Goal: Navigation & Orientation: Understand site structure

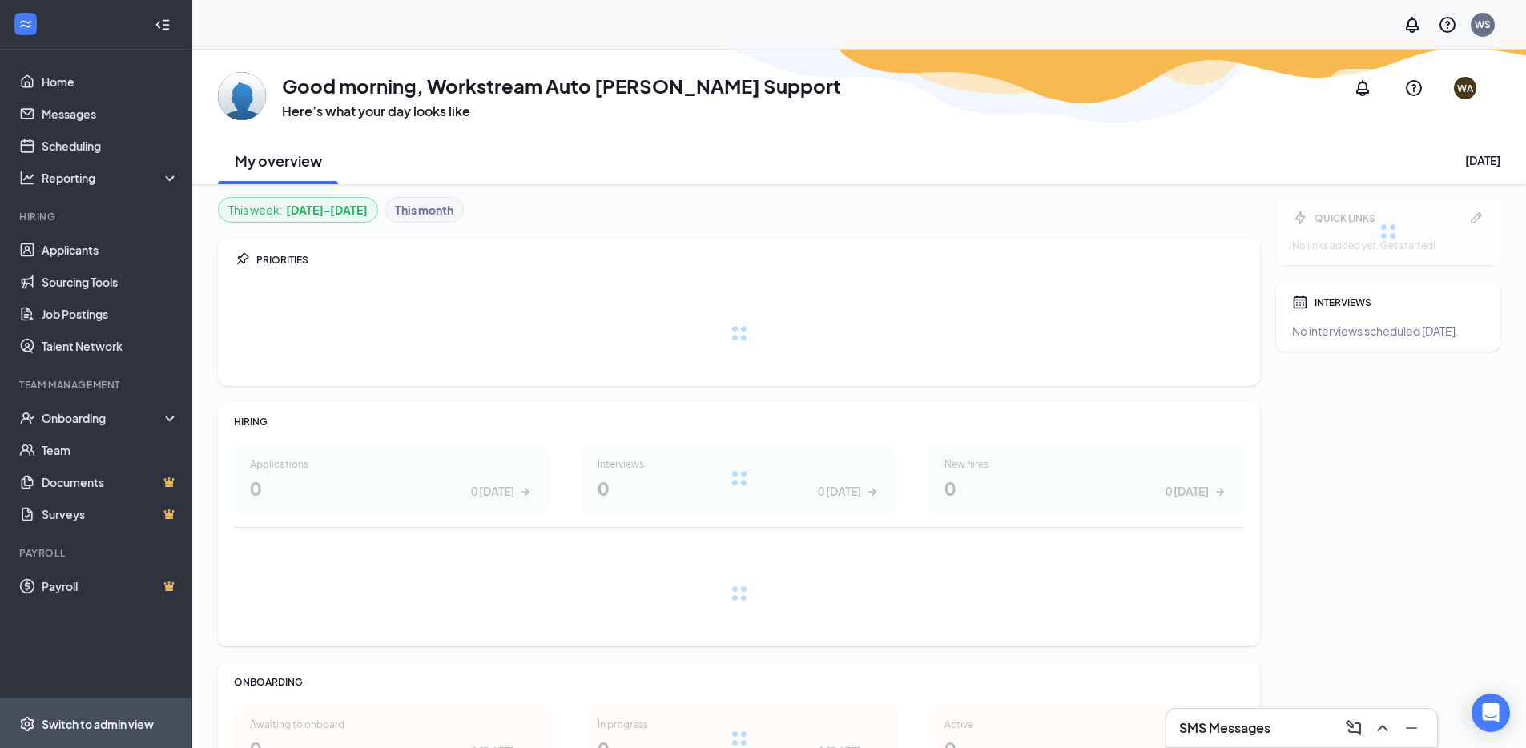
click at [99, 730] on div "Switch to admin view" at bounding box center [98, 724] width 112 height 16
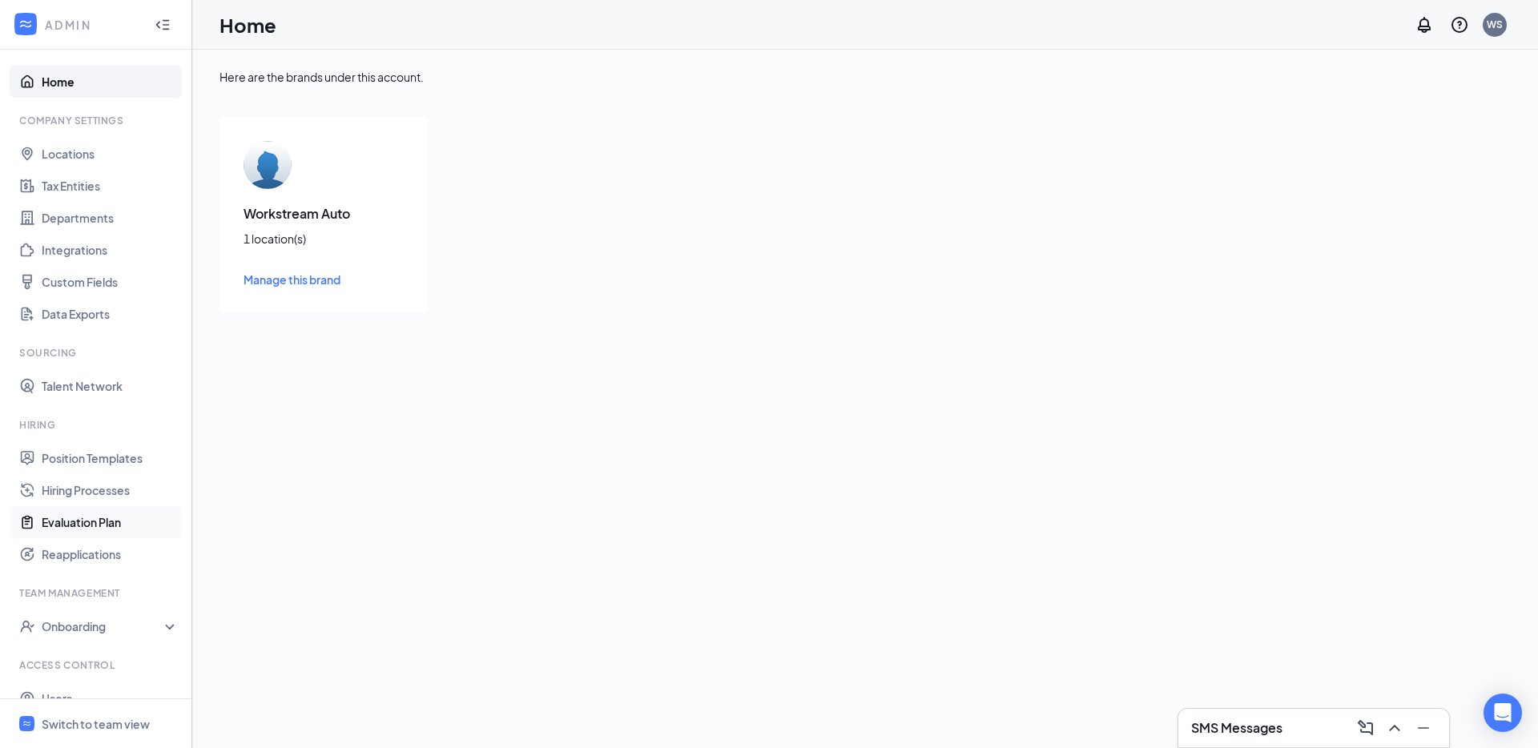
click at [107, 529] on link "Evaluation Plan" at bounding box center [110, 522] width 137 height 32
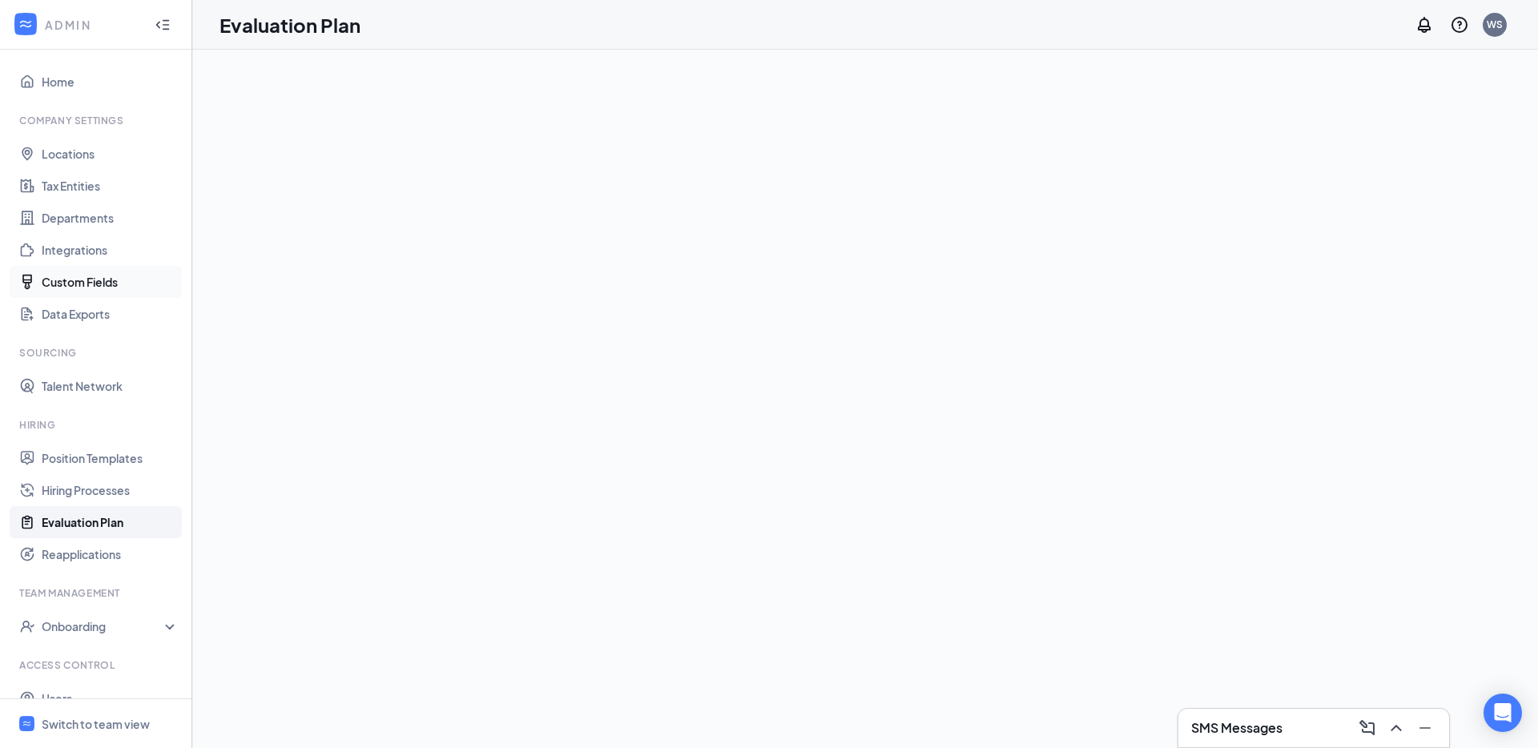
click at [71, 291] on link "Custom Fields" at bounding box center [110, 282] width 137 height 32
click at [95, 304] on link "Data Exports" at bounding box center [110, 314] width 137 height 32
click at [468, 158] on div at bounding box center [864, 399] width 1345 height 698
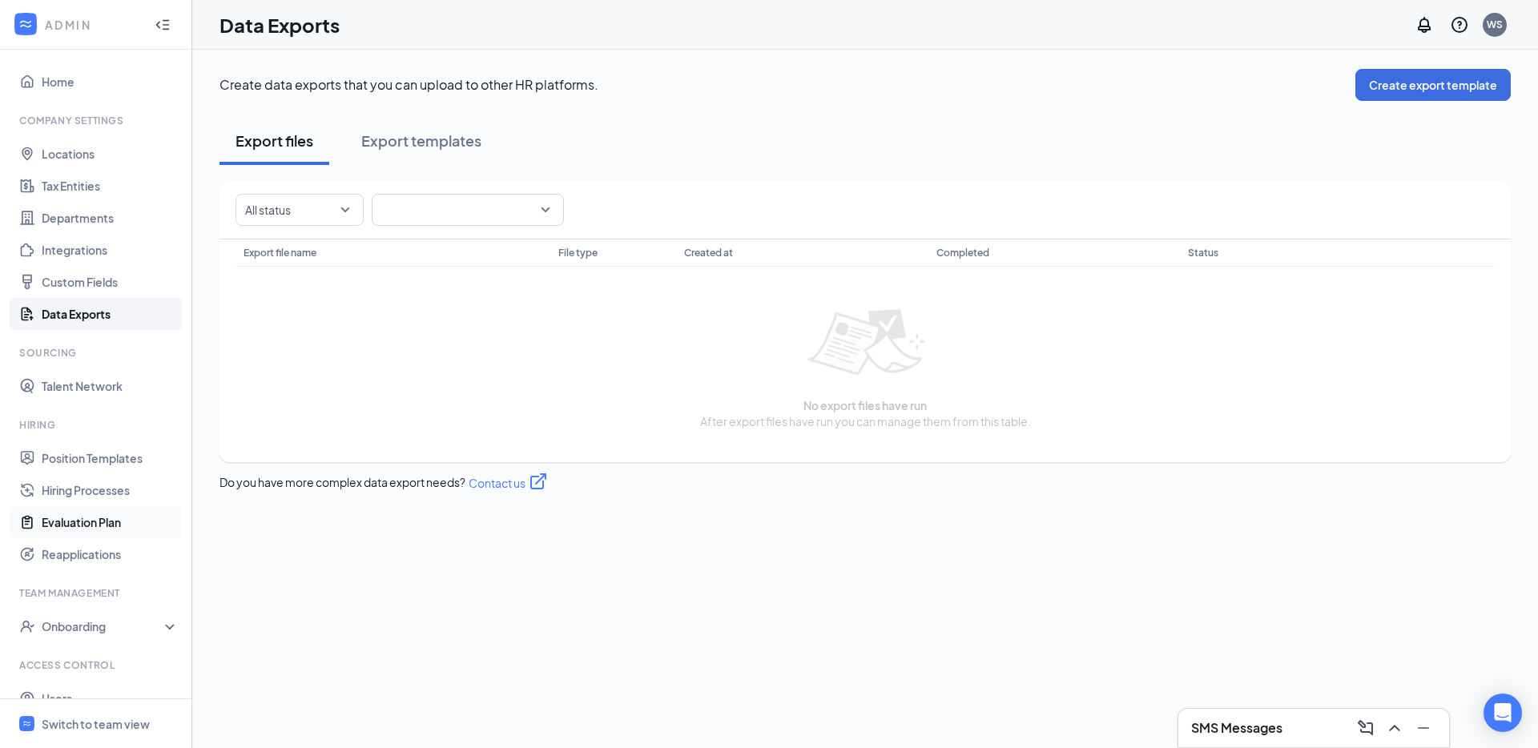
click at [123, 526] on link "Evaluation Plan" at bounding box center [110, 522] width 137 height 32
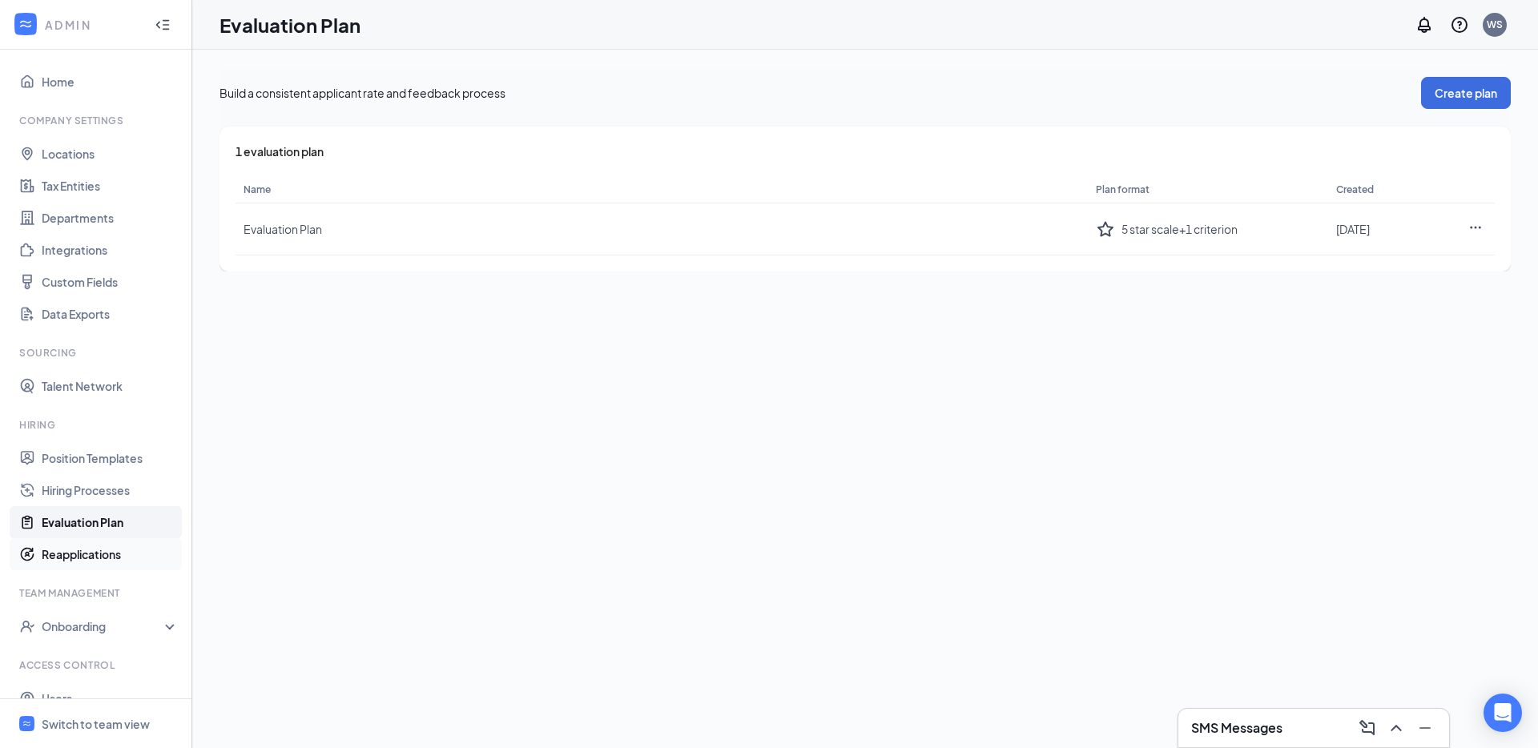
click at [110, 557] on link "Reapplications" at bounding box center [110, 554] width 137 height 32
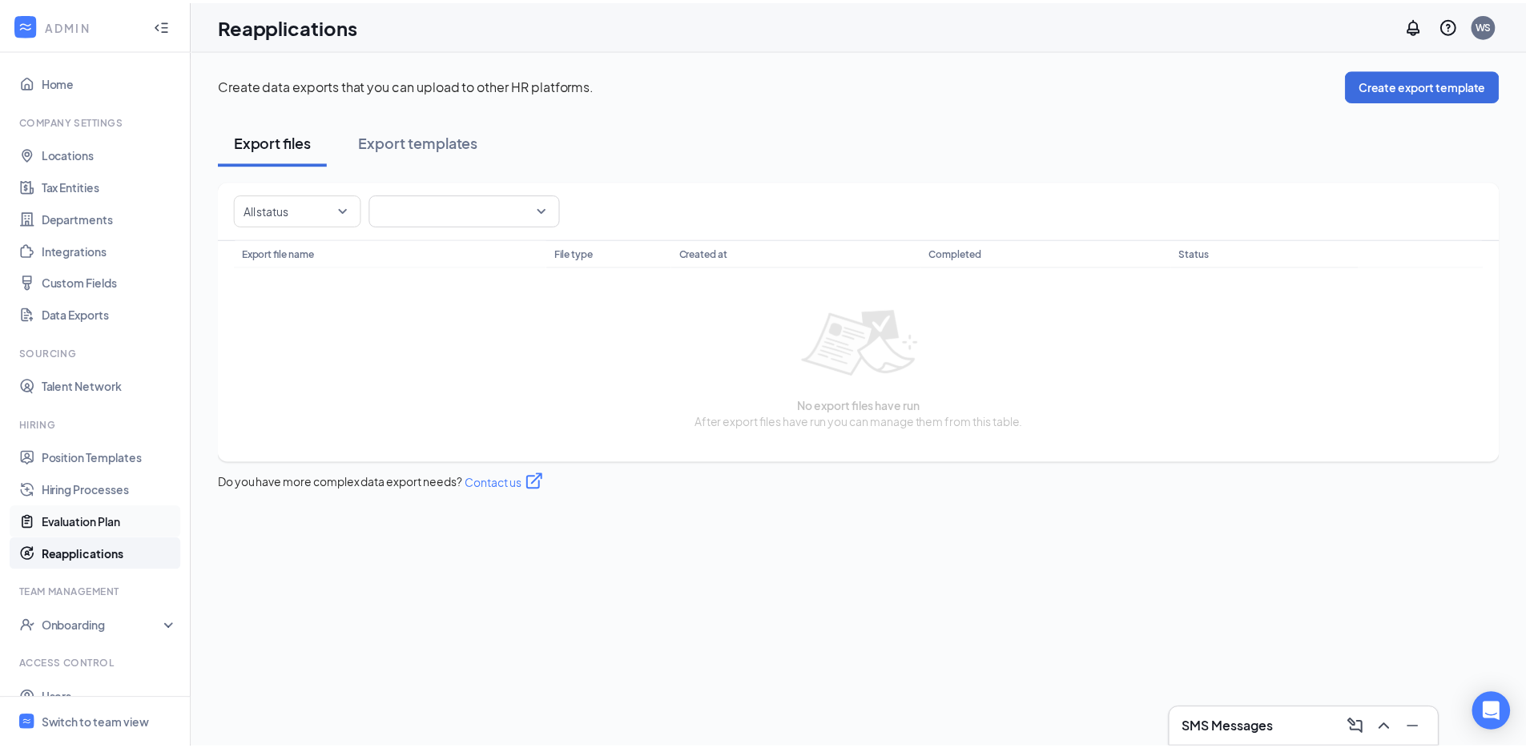
scroll to position [54, 0]
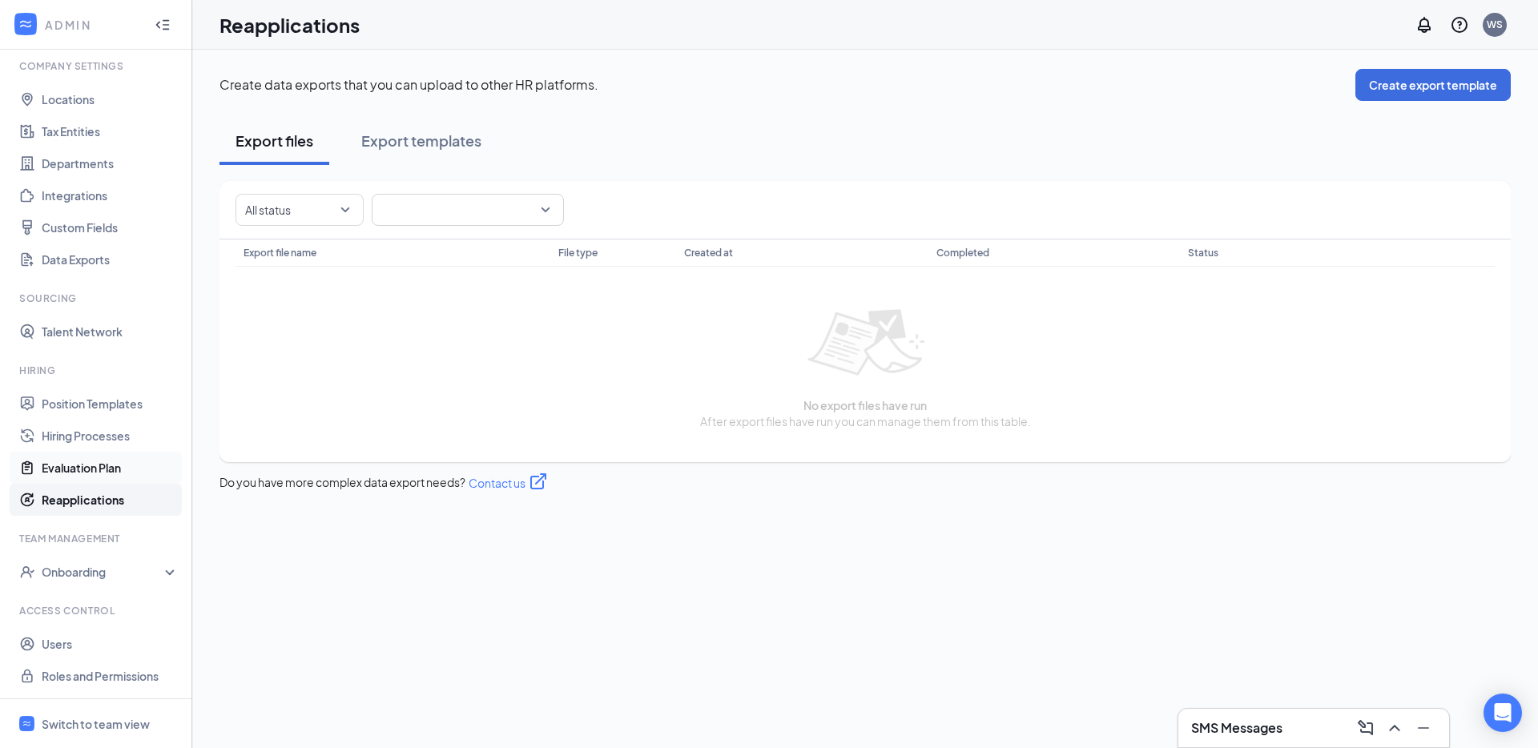
click at [111, 482] on link "Evaluation Plan" at bounding box center [110, 468] width 137 height 32
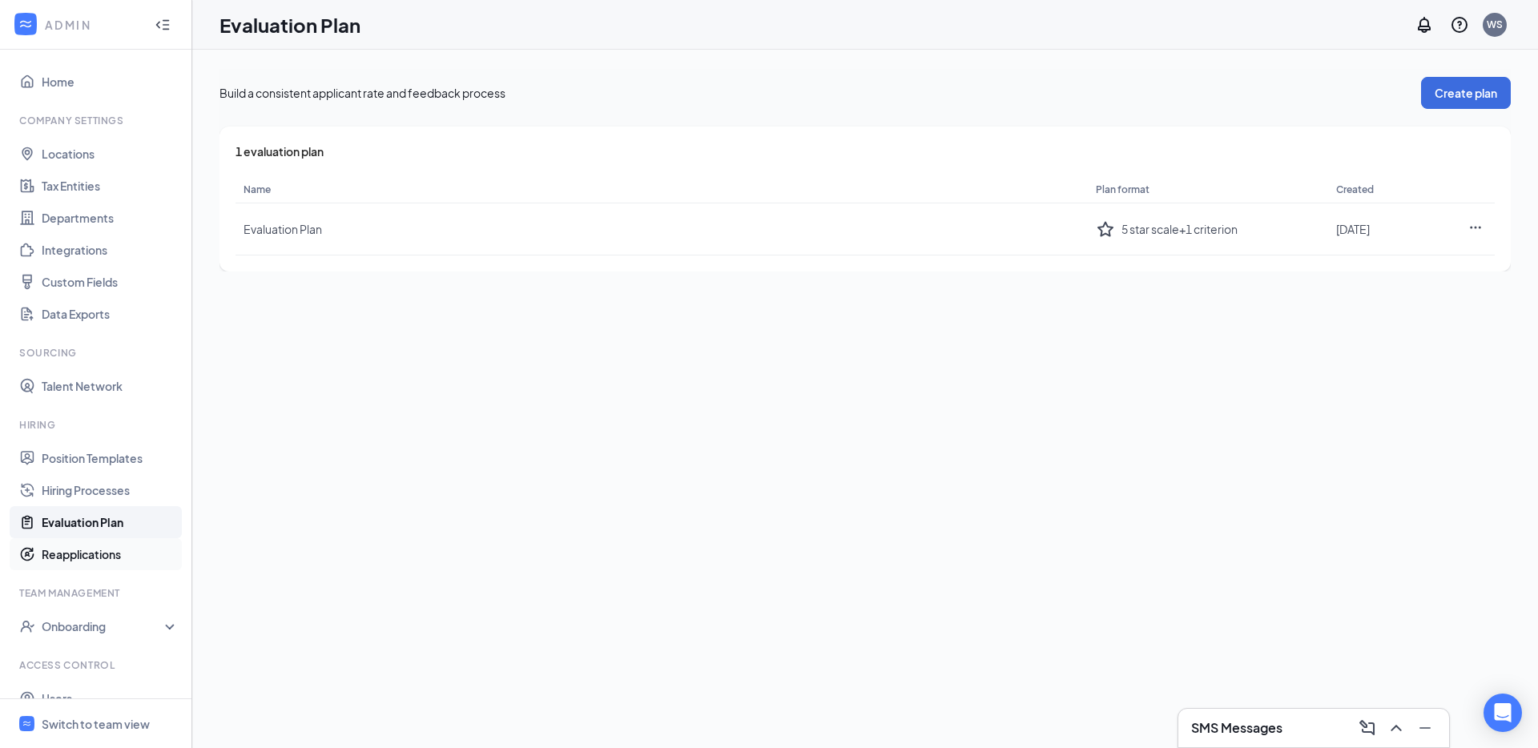
click at [120, 559] on link "Reapplications" at bounding box center [110, 554] width 137 height 32
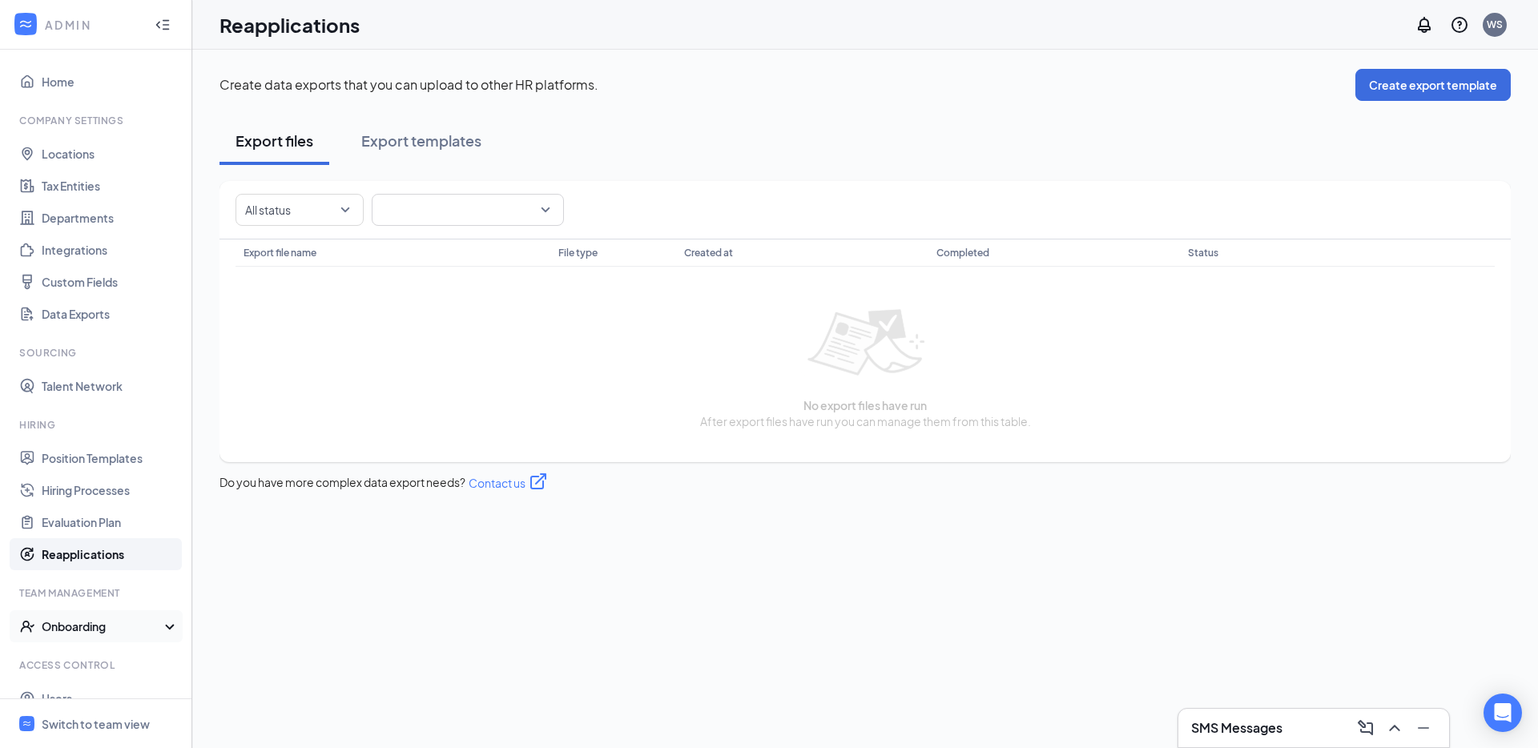
click at [70, 633] on div "Onboarding" at bounding box center [103, 626] width 123 height 16
click at [85, 649] on link "Onboarding Processes" at bounding box center [110, 658] width 137 height 32
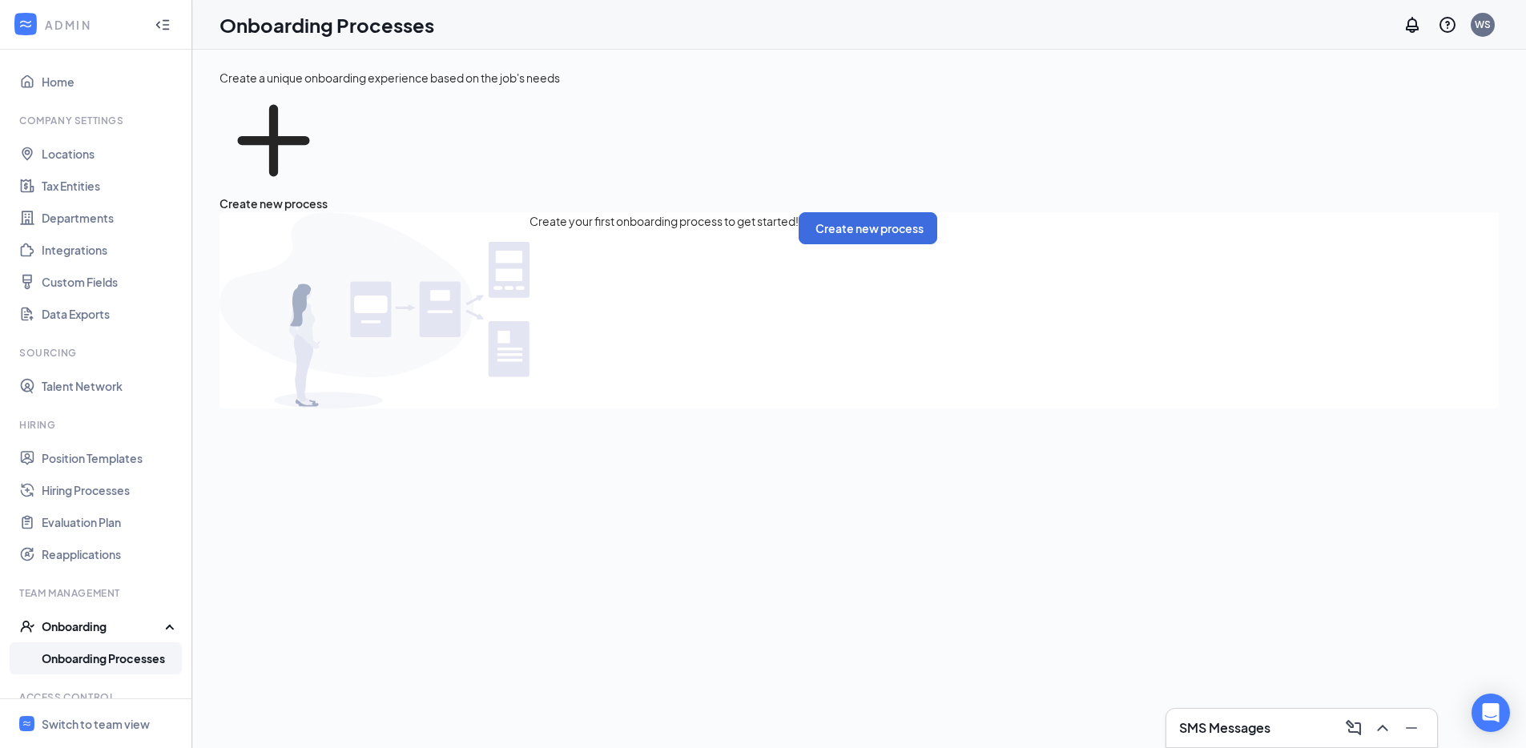
click at [75, 653] on link "Onboarding Processes" at bounding box center [110, 658] width 137 height 32
click at [119, 561] on link "Reapplications" at bounding box center [110, 554] width 137 height 32
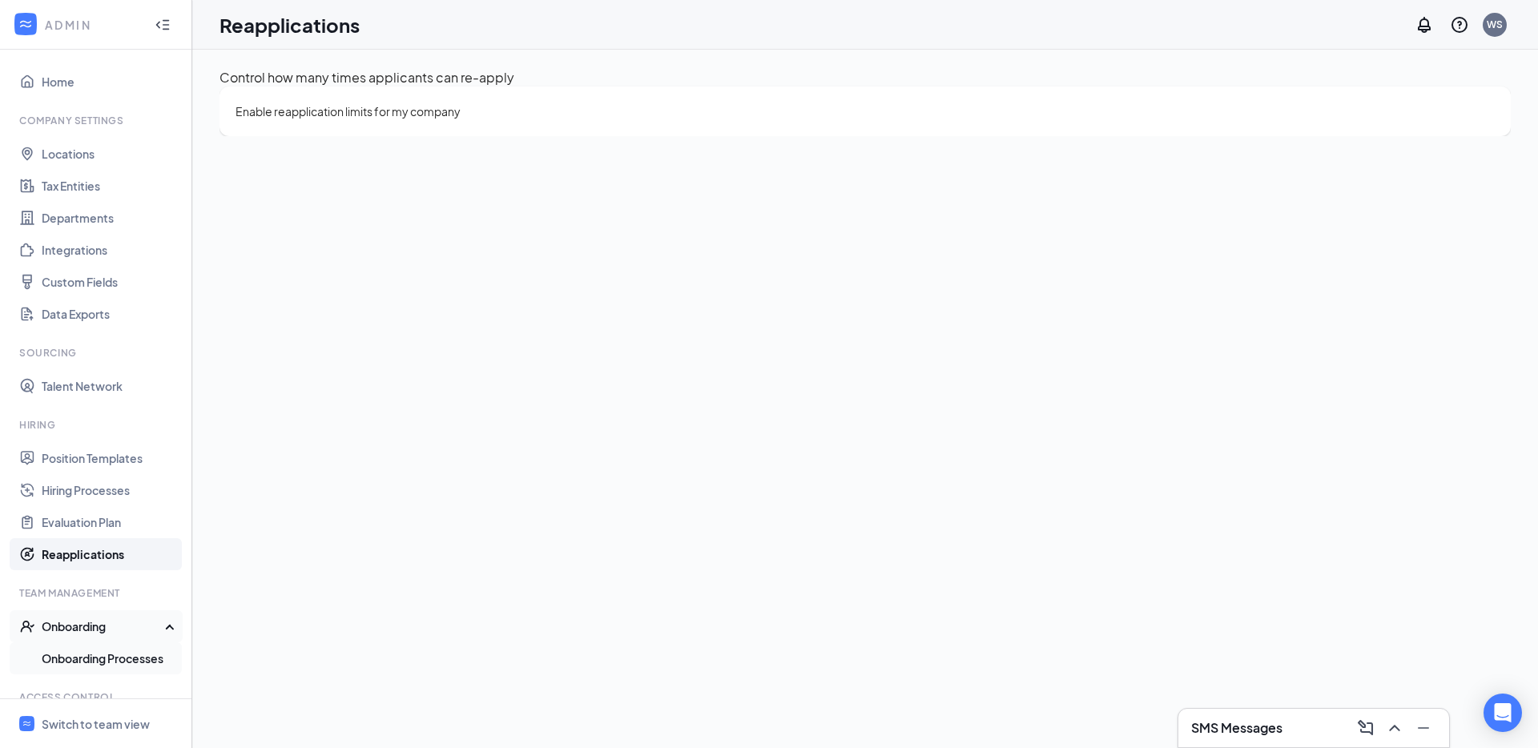
click at [90, 666] on link "Onboarding Processes" at bounding box center [110, 658] width 137 height 32
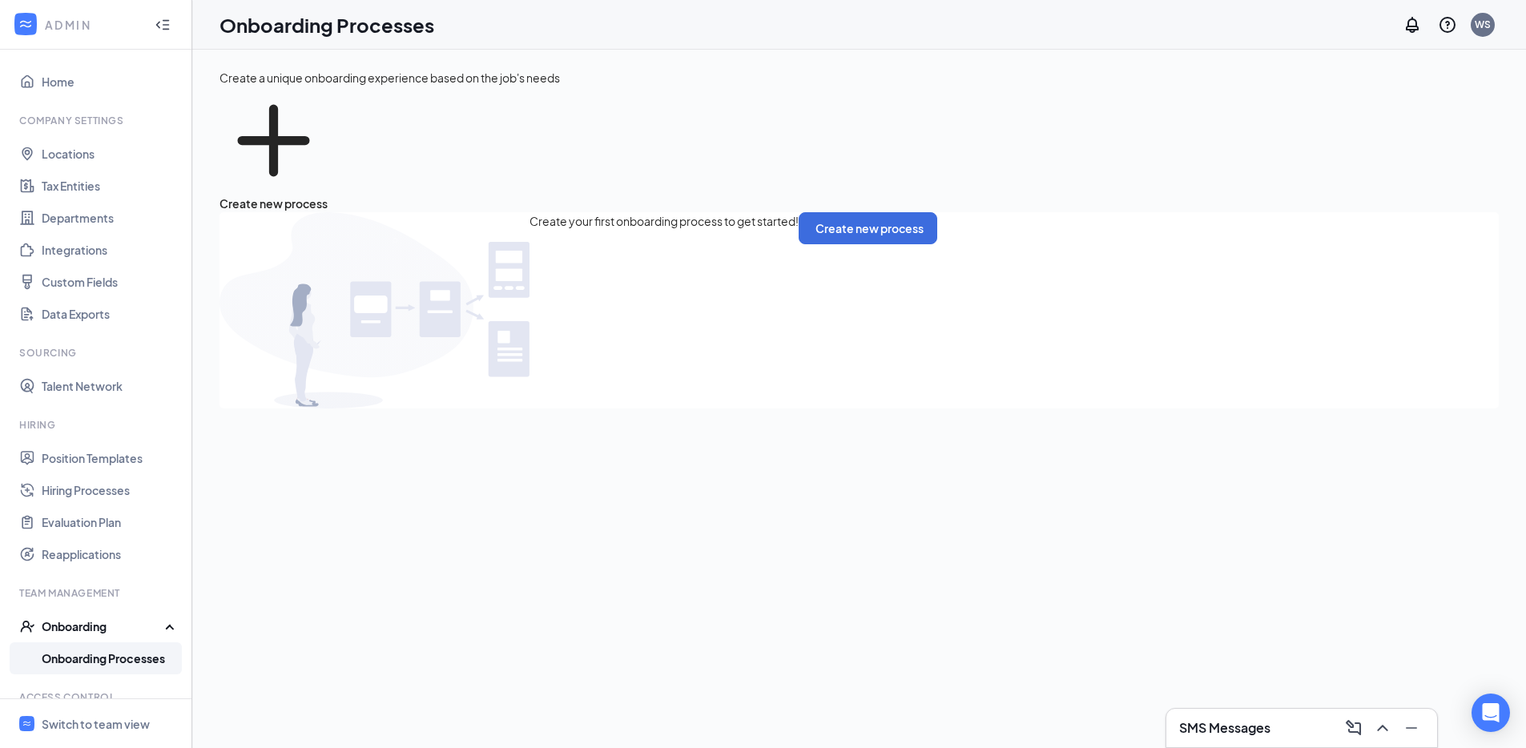
click at [287, 595] on div "Create a unique onboarding experience based on the job's needs Create new proce…" at bounding box center [858, 435] width 1279 height 732
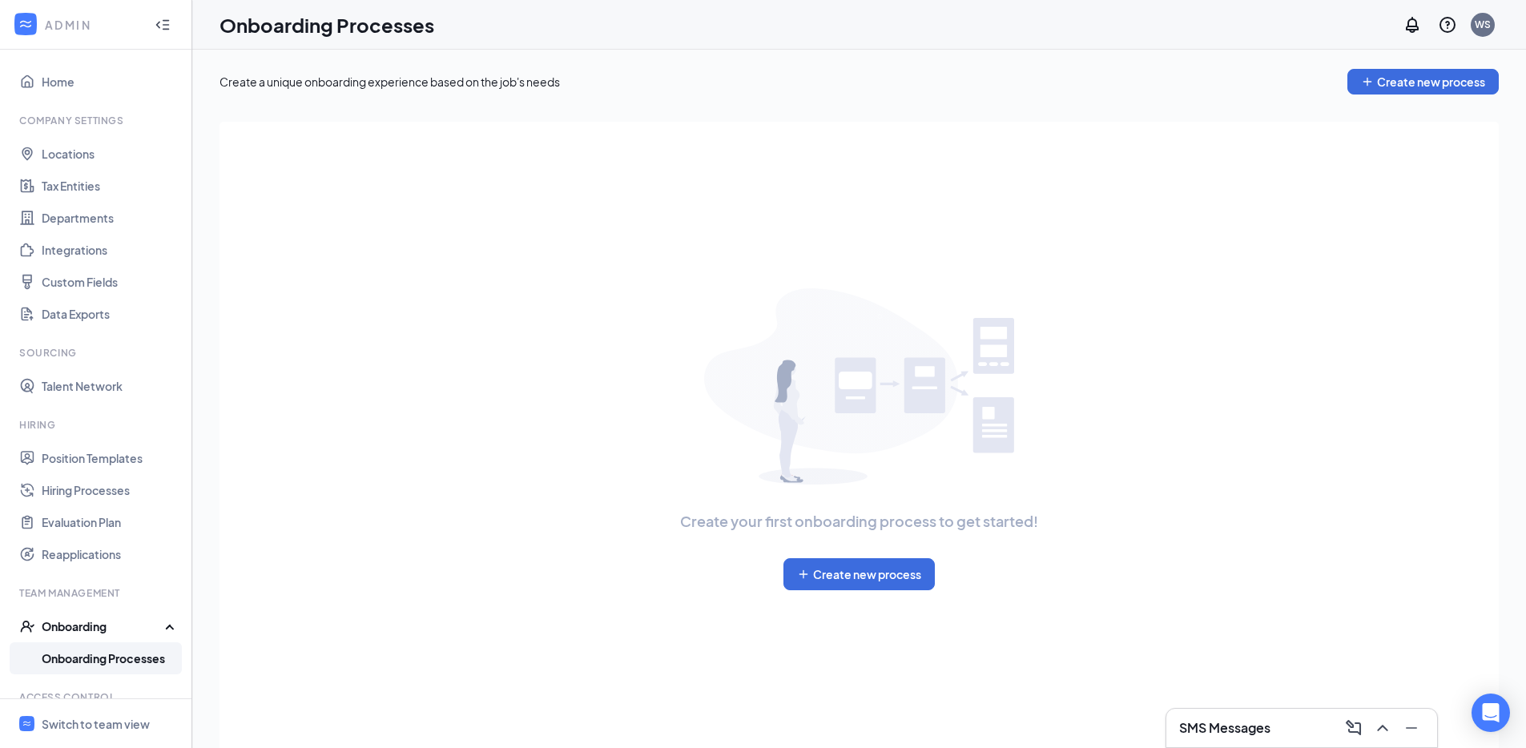
scroll to position [86, 0]
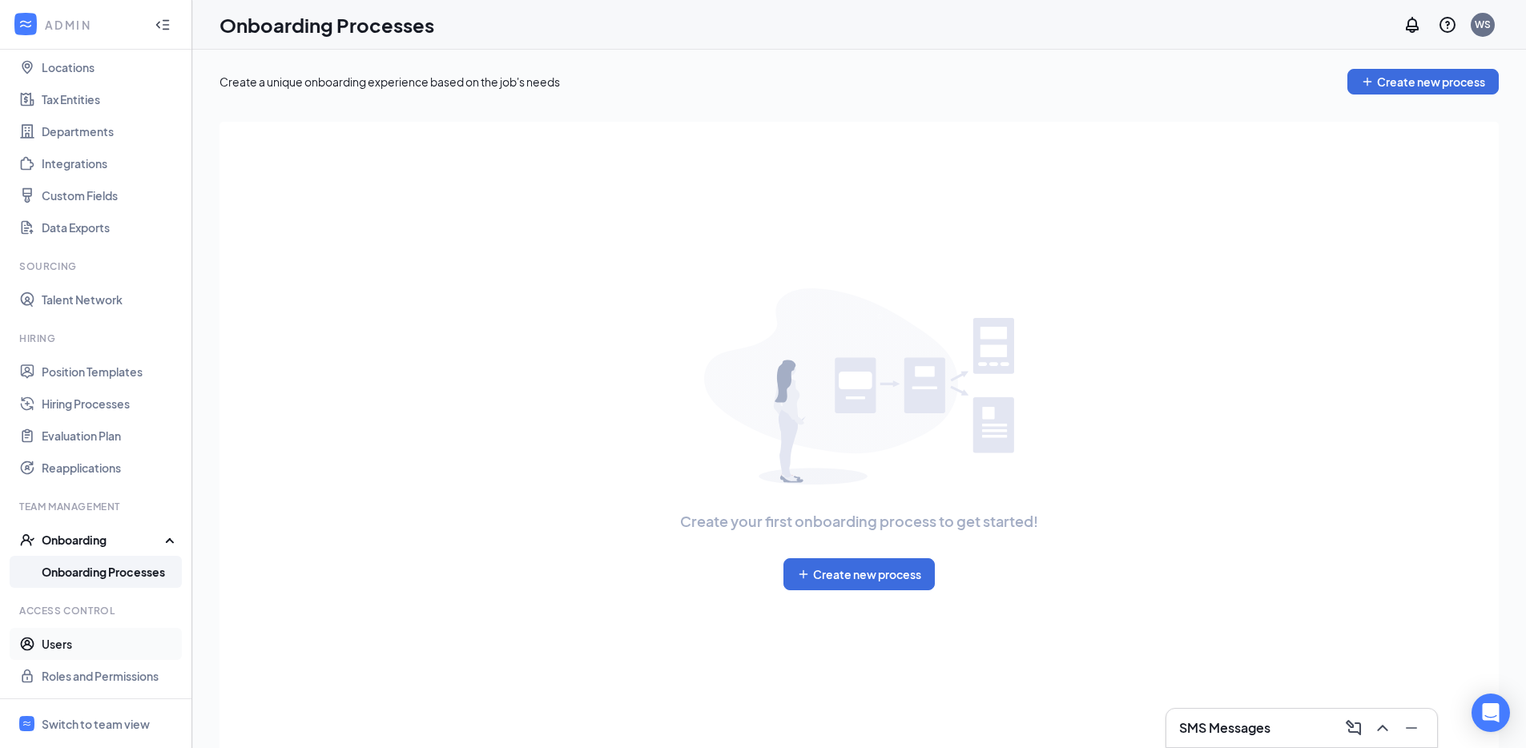
click at [71, 647] on link "Users" at bounding box center [110, 644] width 137 height 32
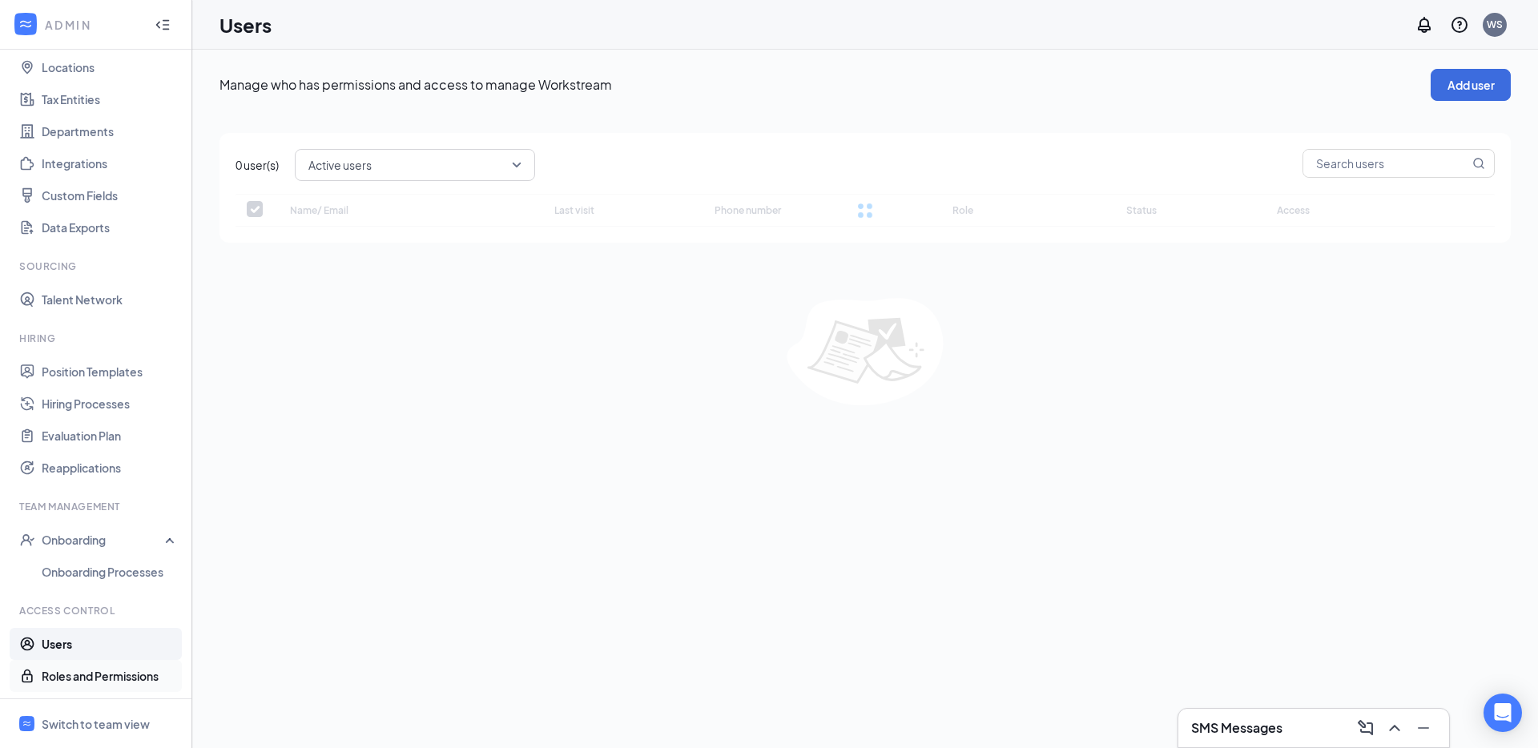
checkbox input "false"
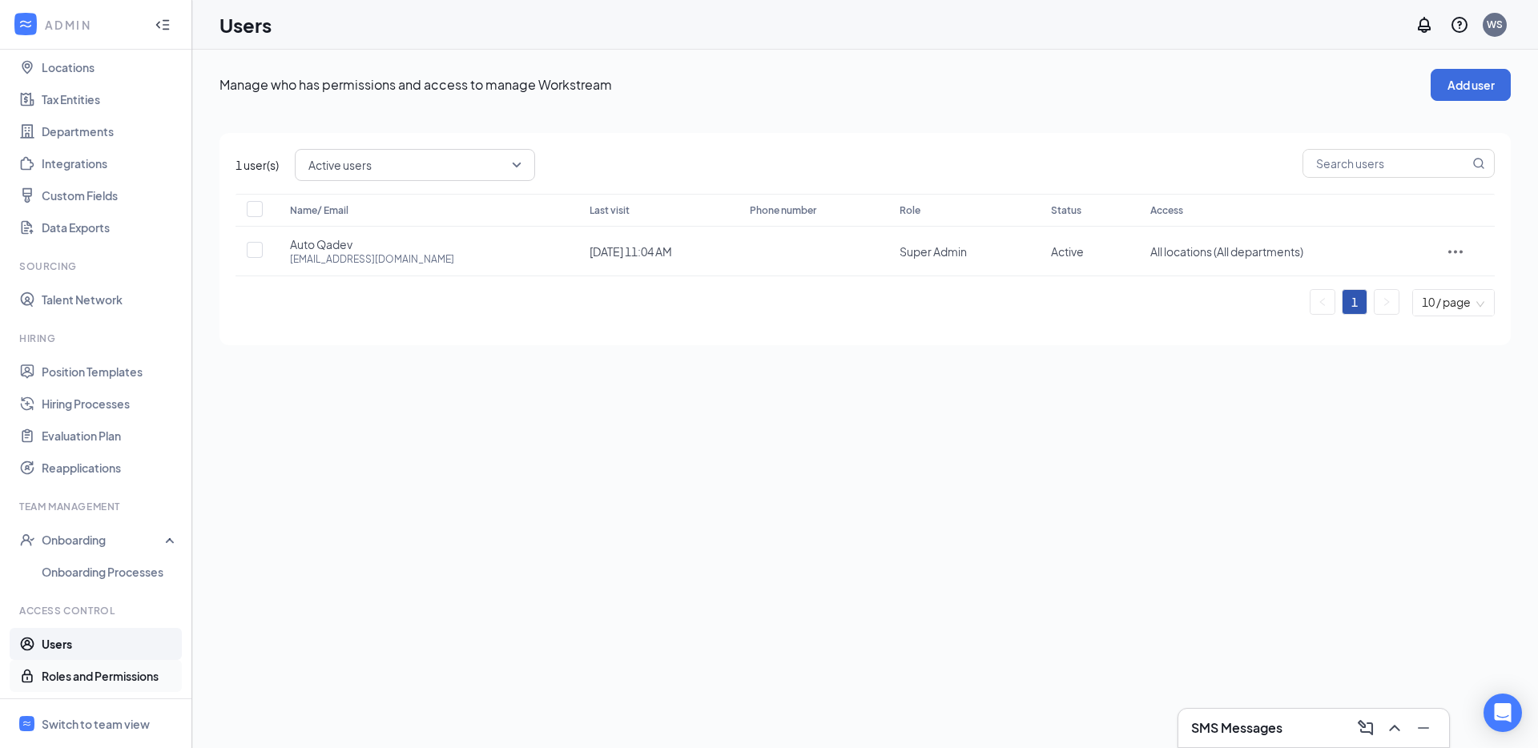
click at [104, 687] on link "Roles and Permissions" at bounding box center [110, 676] width 137 height 32
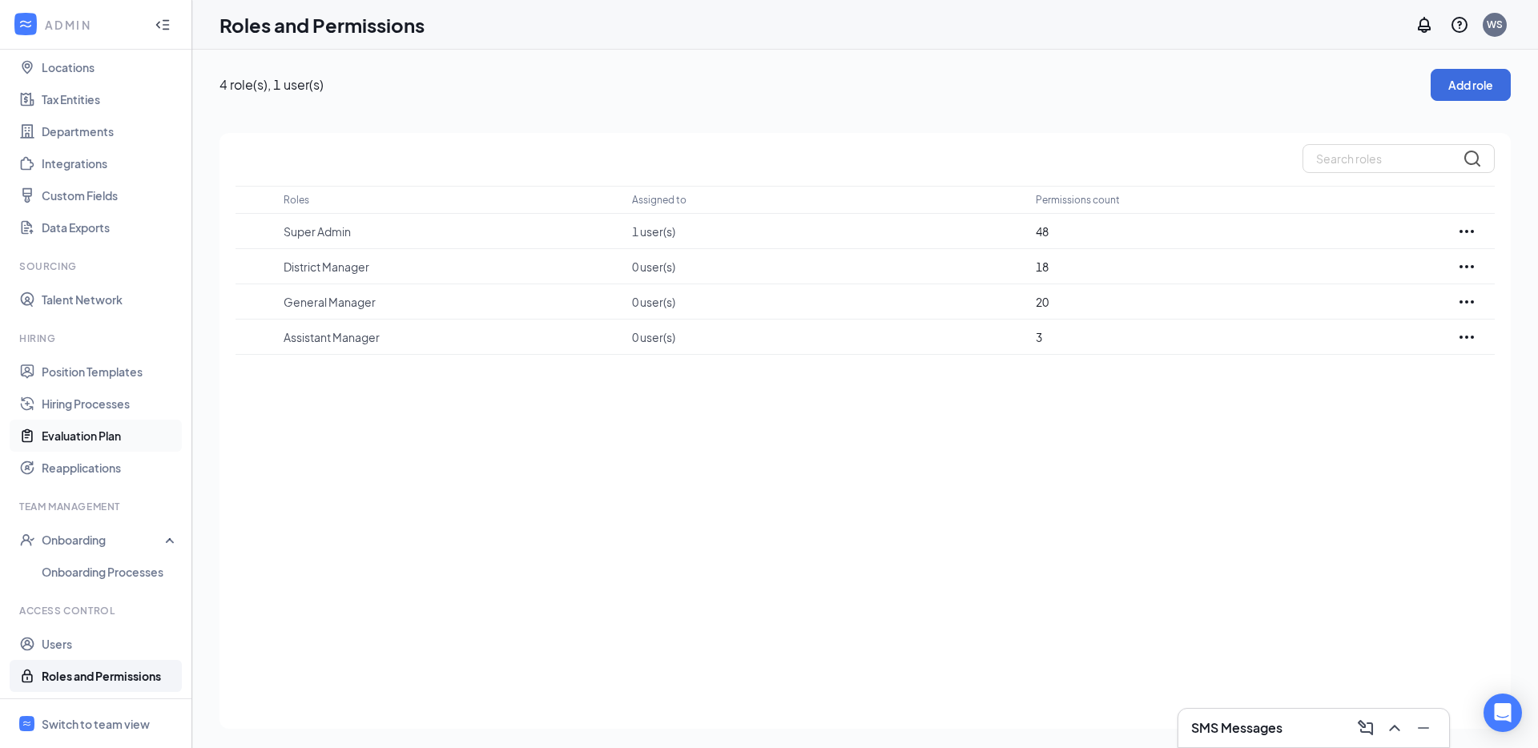
click at [92, 431] on link "Evaluation Plan" at bounding box center [110, 436] width 137 height 32
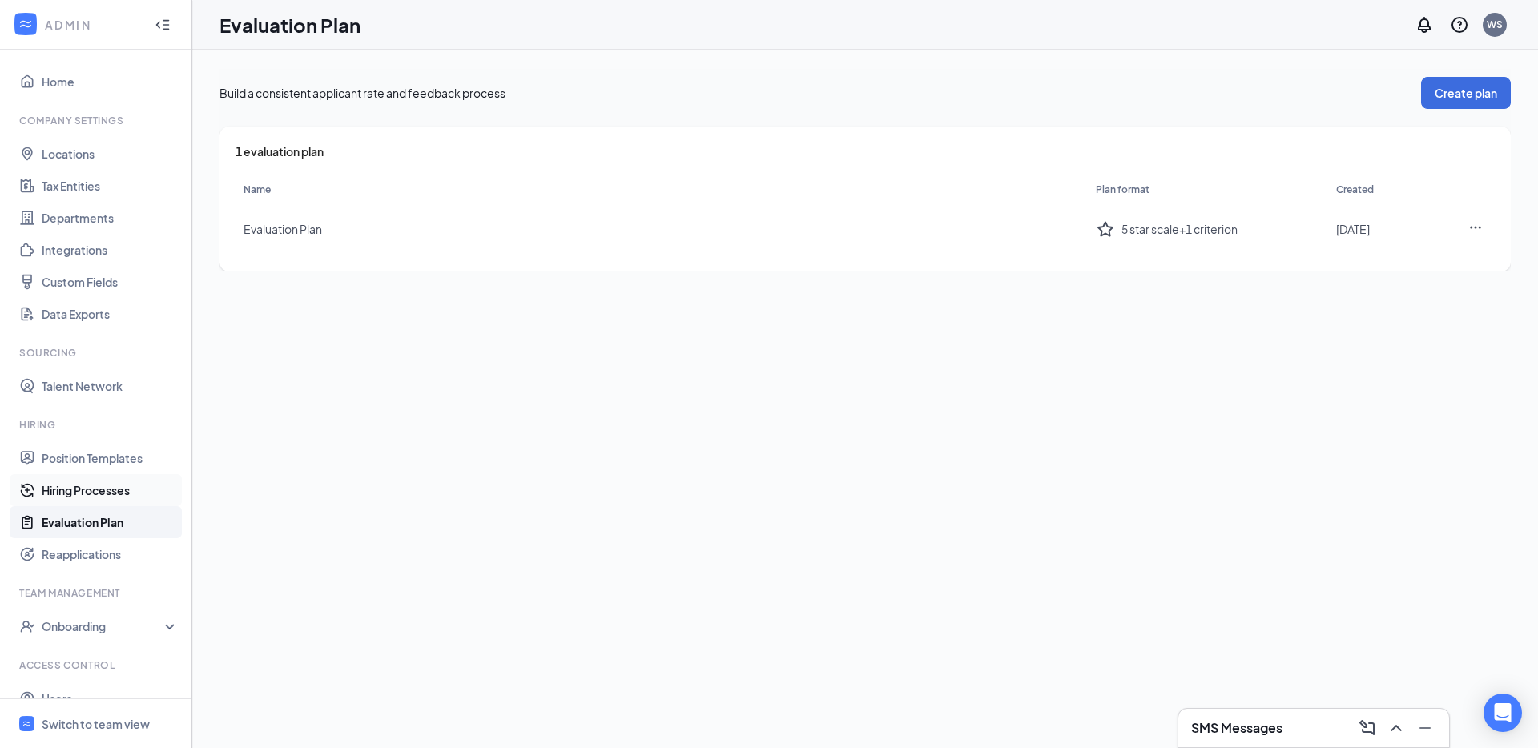
click at [114, 487] on link "Hiring Processes" at bounding box center [110, 490] width 137 height 32
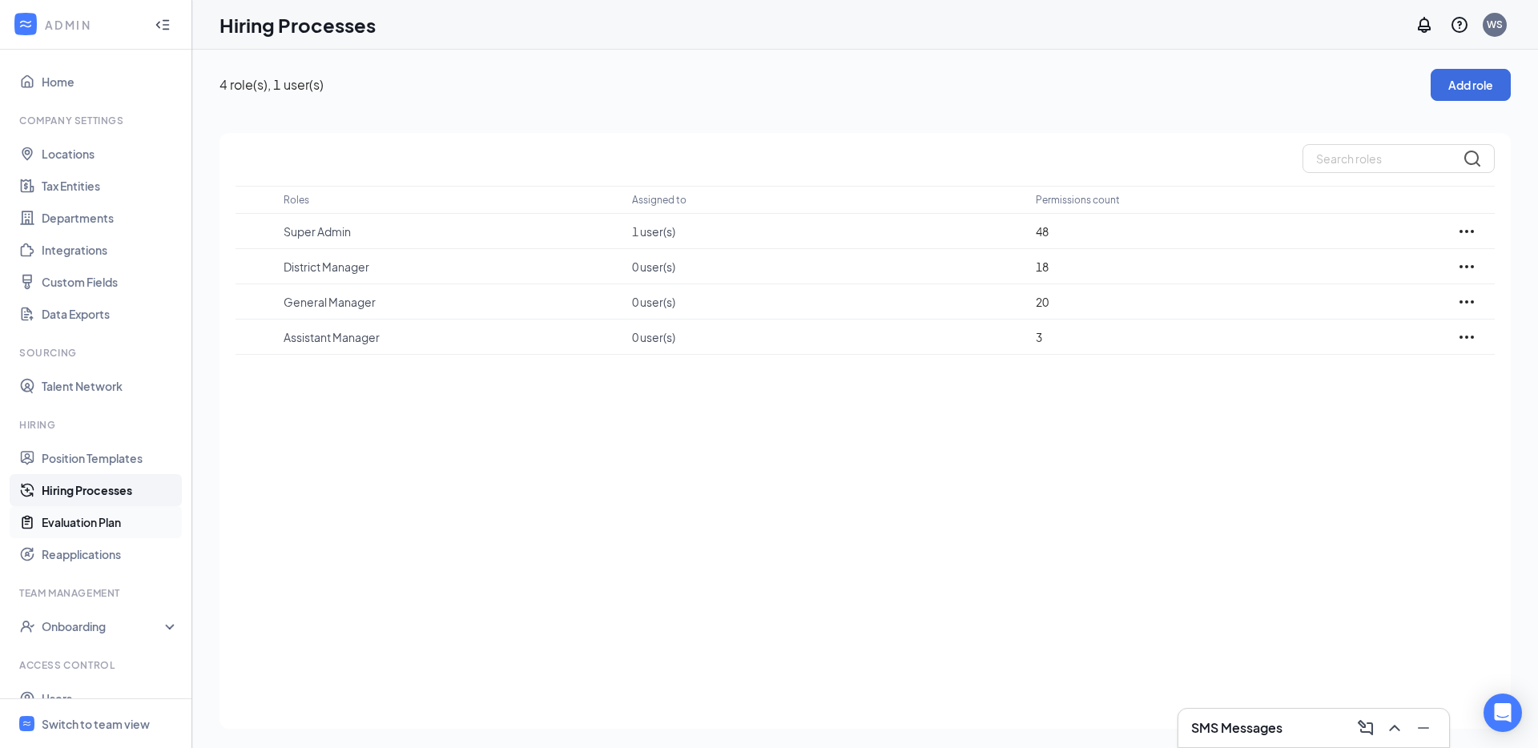
click at [94, 515] on link "Evaluation Plan" at bounding box center [110, 522] width 137 height 32
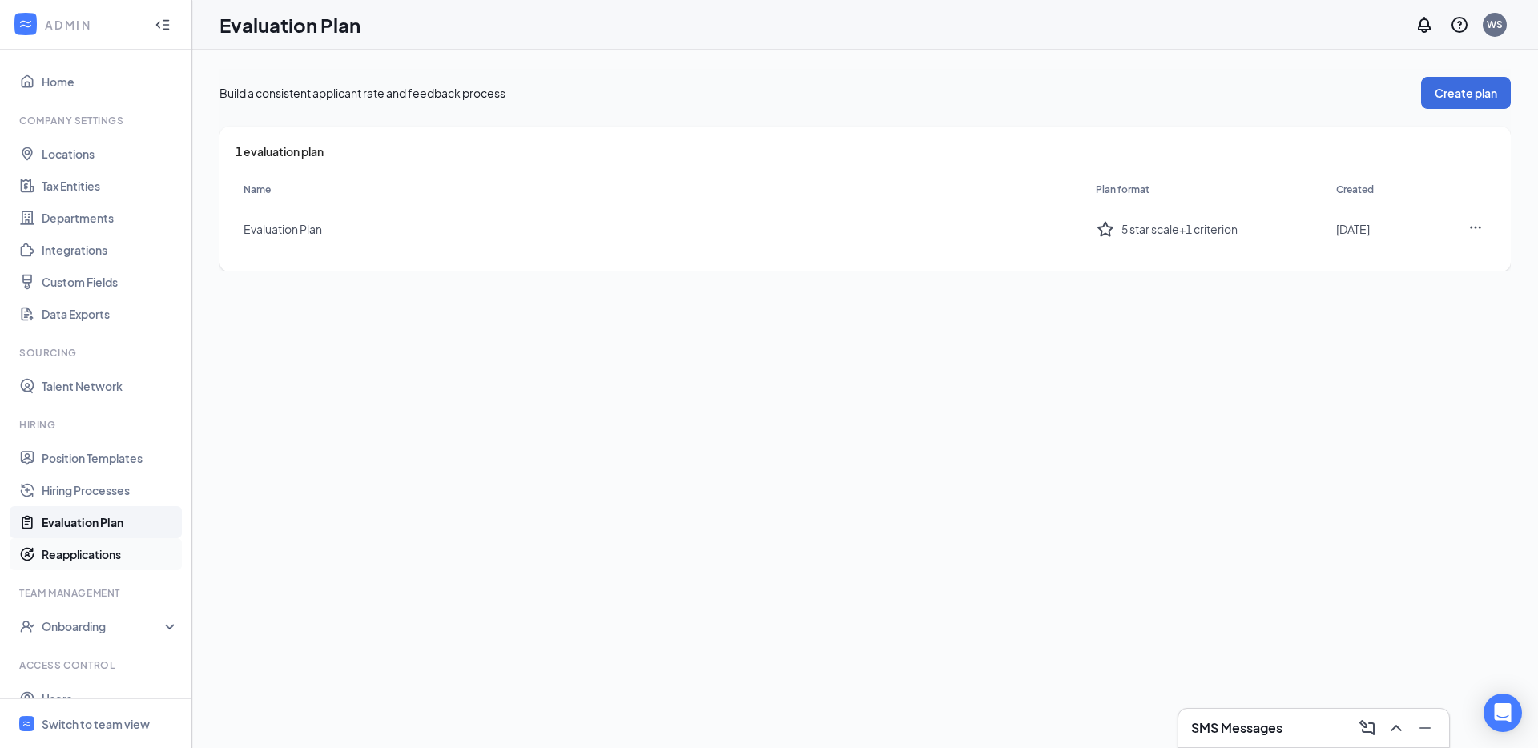
click at [74, 553] on link "Reapplications" at bounding box center [110, 554] width 137 height 32
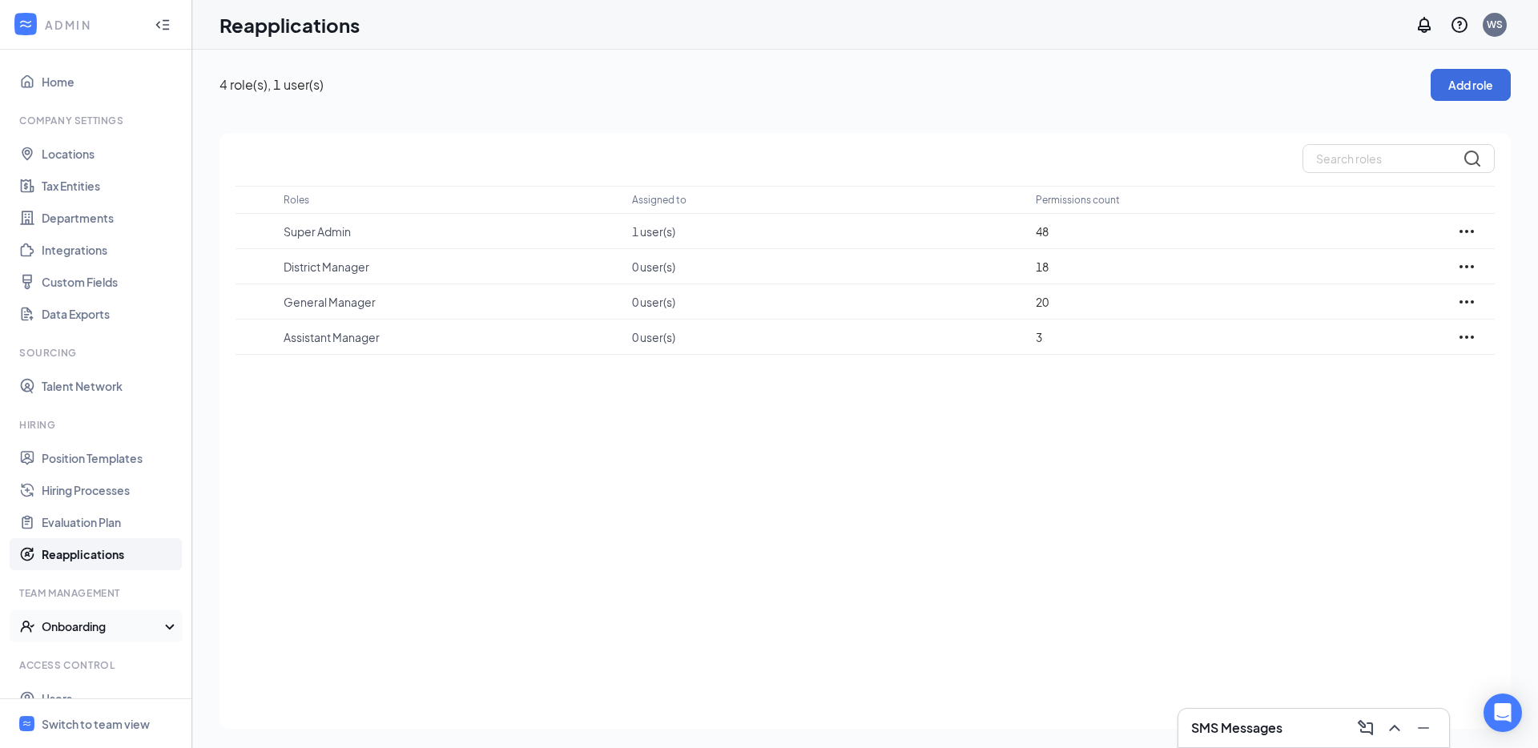
click at [103, 618] on div "Onboarding" at bounding box center [103, 626] width 123 height 16
click at [92, 647] on link "Onboarding Processes" at bounding box center [110, 658] width 137 height 32
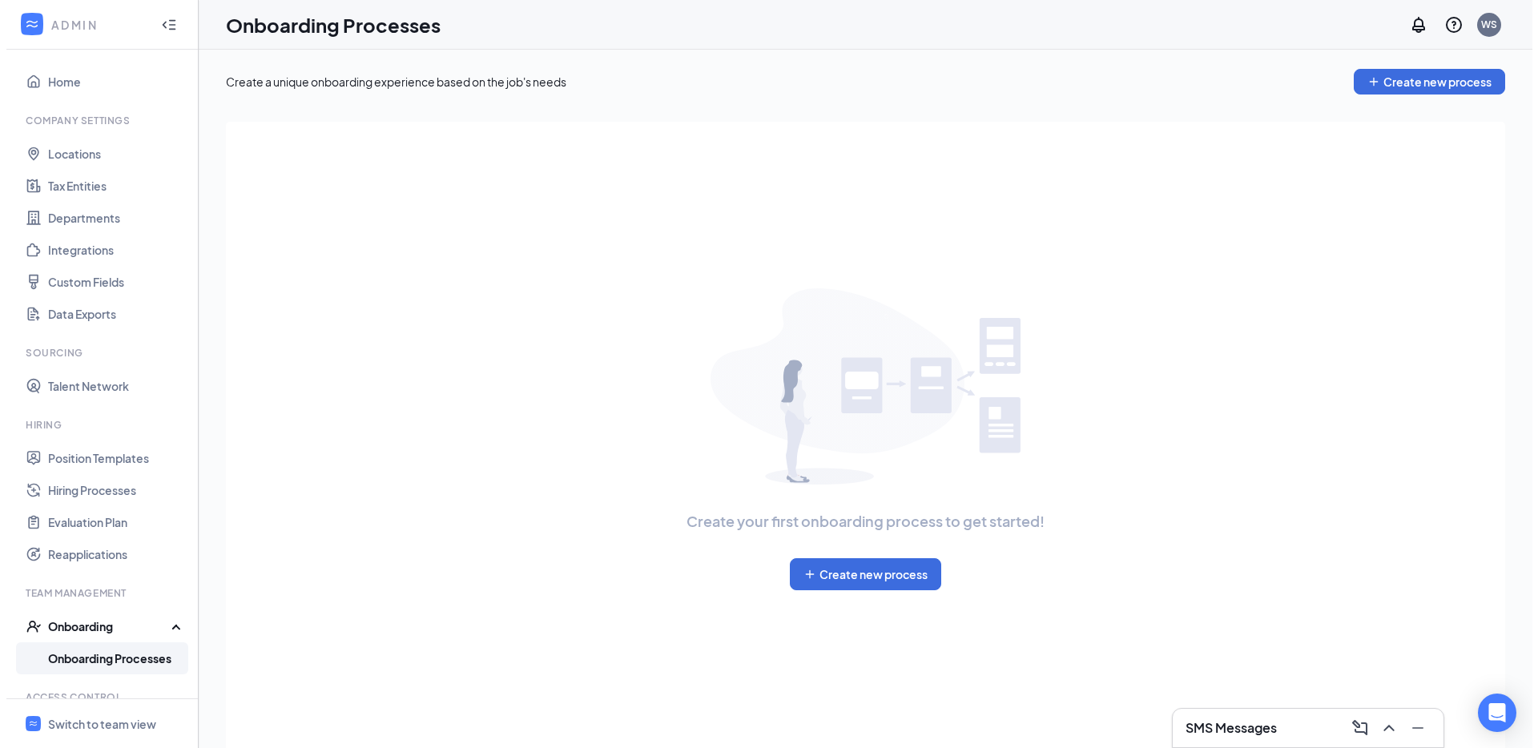
scroll to position [52, 0]
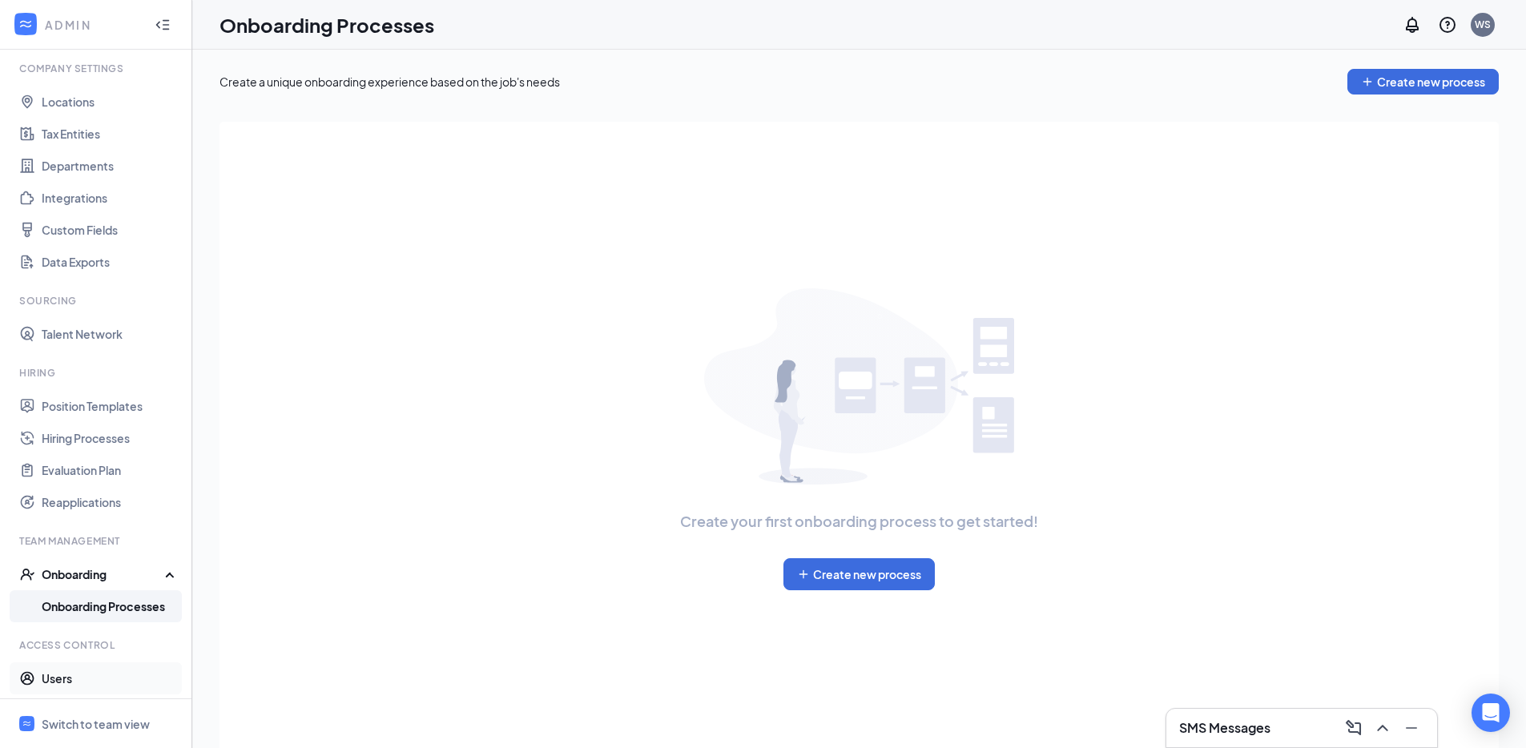
click at [77, 666] on link "Users" at bounding box center [110, 678] width 137 height 32
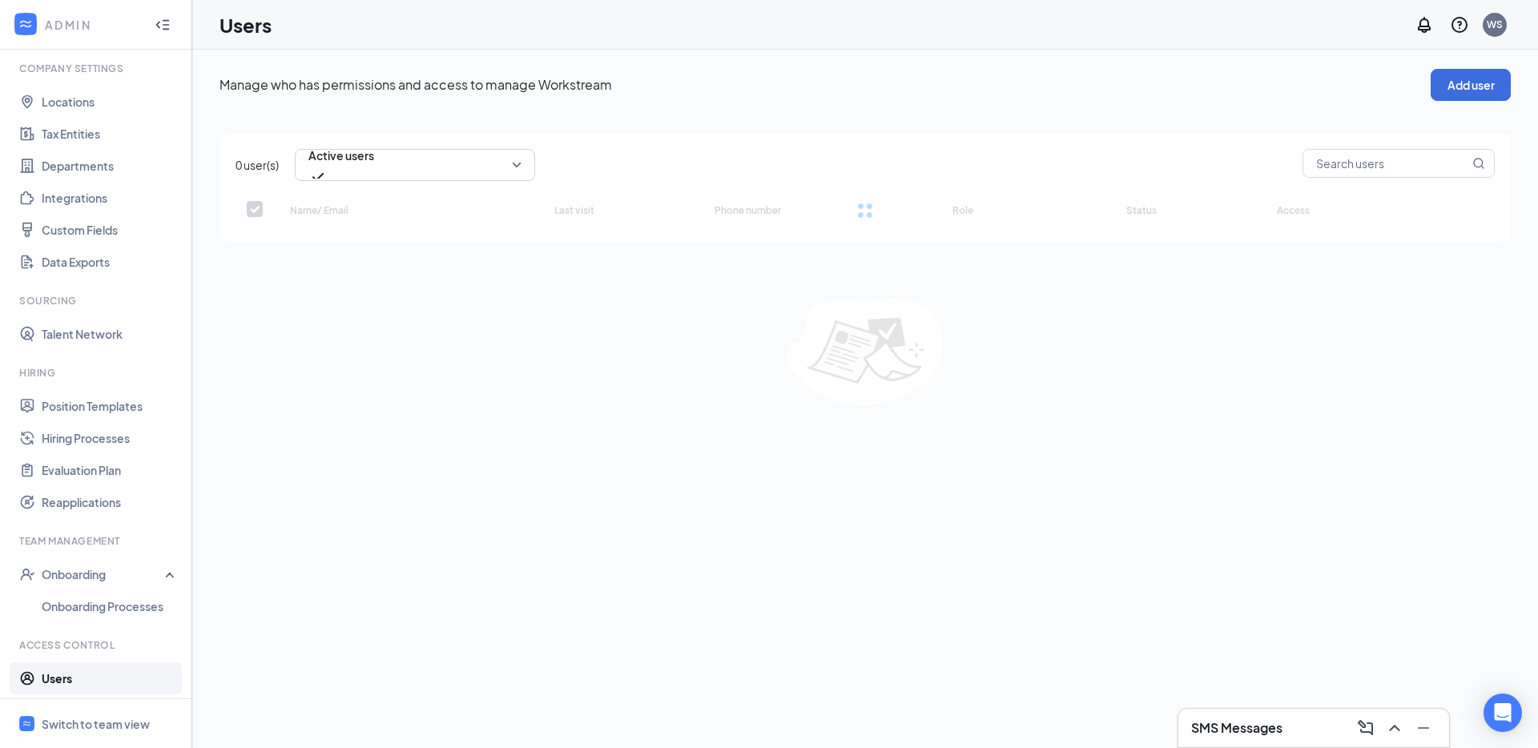
scroll to position [86, 0]
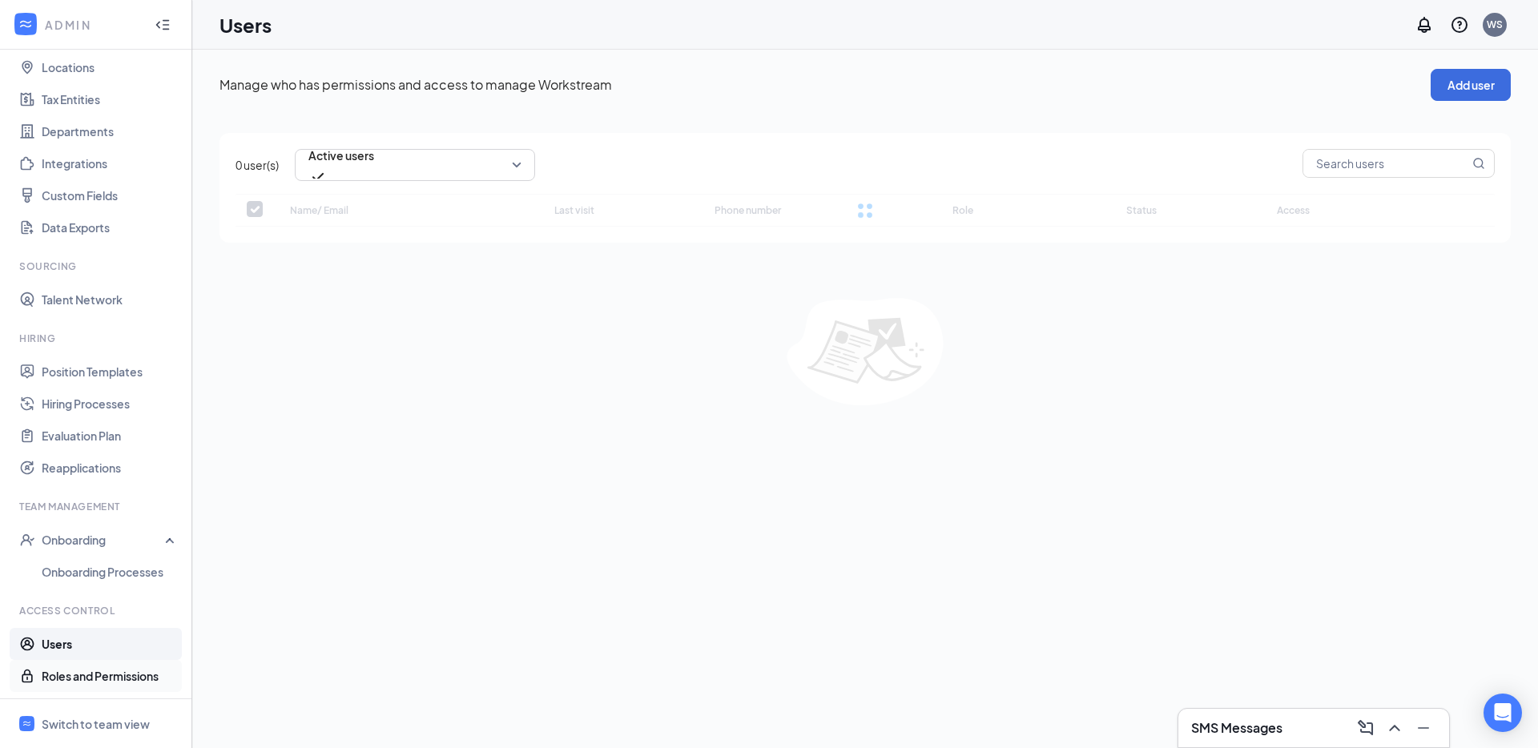
checkbox input "false"
click at [76, 669] on link "Roles and Permissions" at bounding box center [110, 676] width 137 height 32
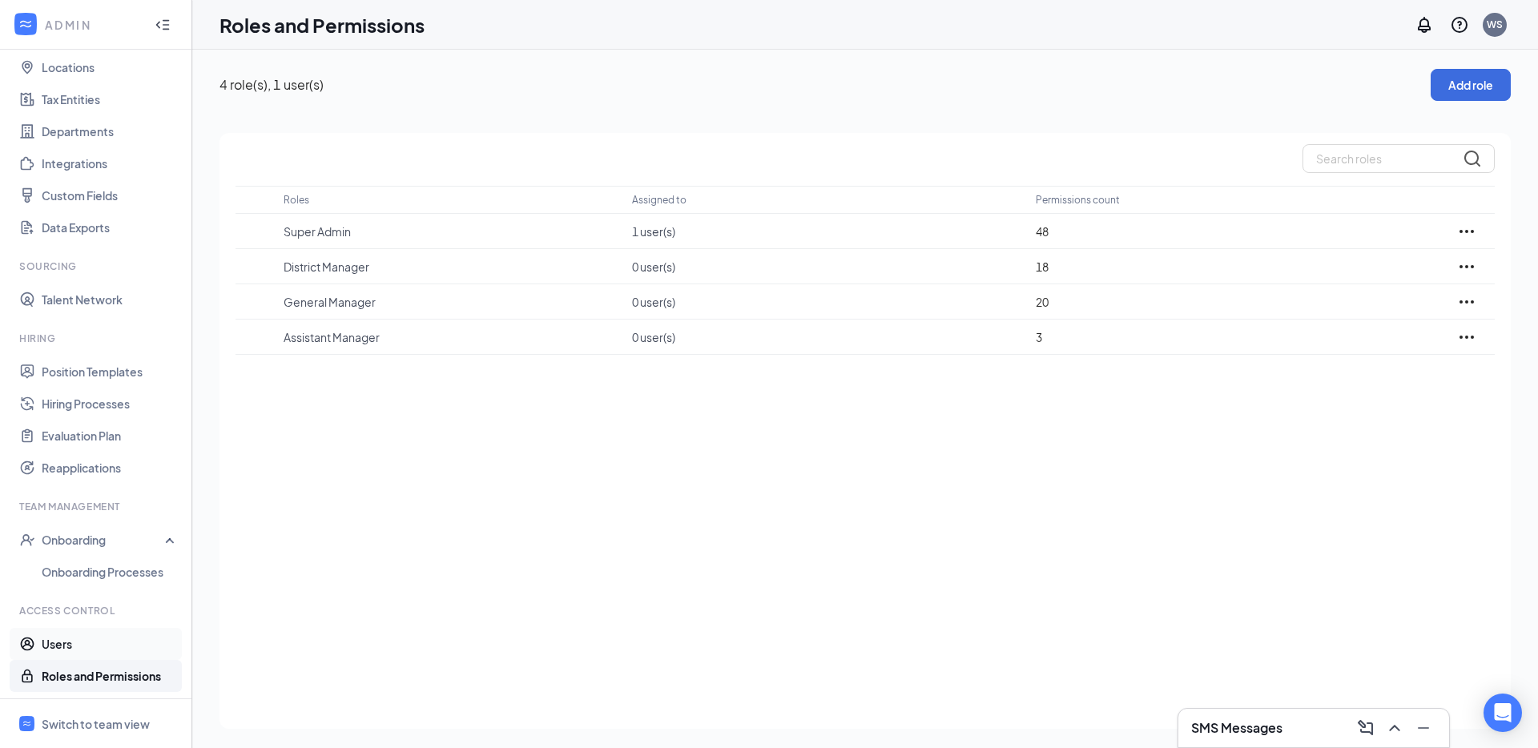
click at [95, 635] on link "Users" at bounding box center [110, 644] width 137 height 32
